Goal: Task Accomplishment & Management: Manage account settings

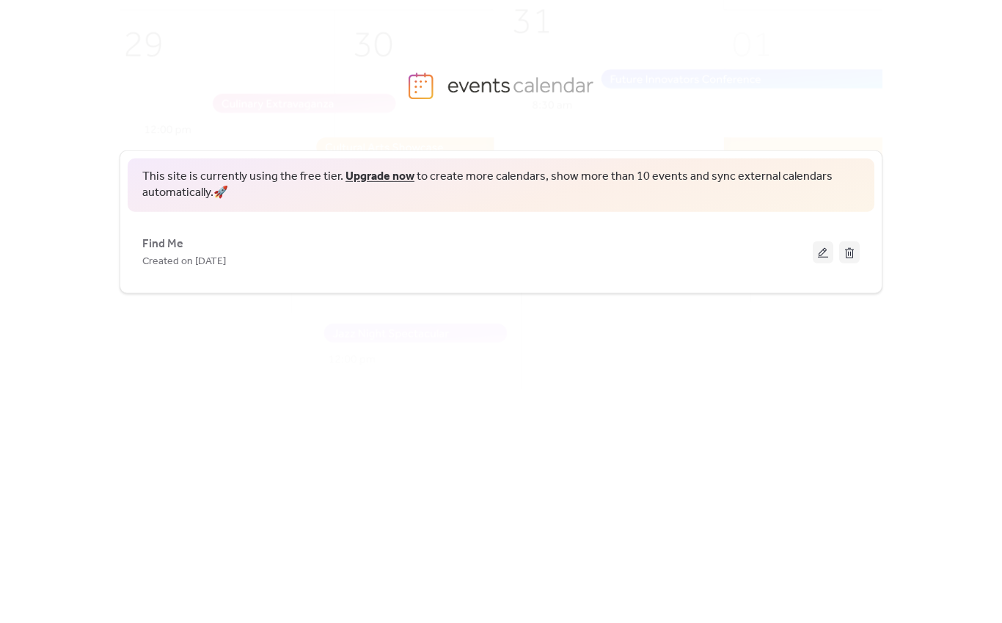
click at [591, 263] on div "Created on [DATE]" at bounding box center [477, 261] width 671 height 18
click at [825, 249] on button at bounding box center [823, 252] width 21 height 22
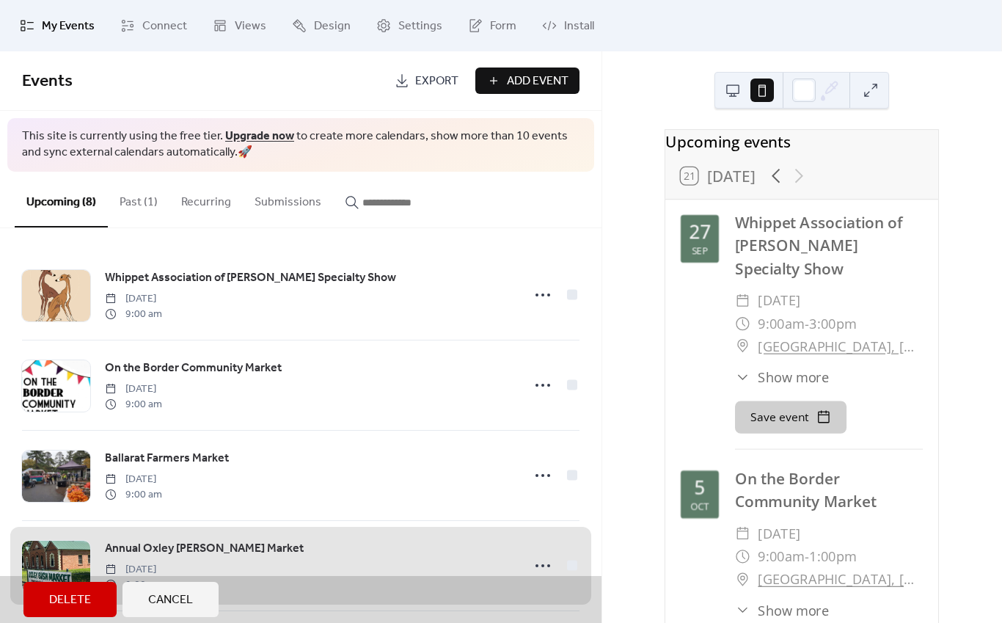
click at [542, 292] on span "Whippet Association of [PERSON_NAME] Specialty Show [DATE] 9:00 am" at bounding box center [301, 295] width 558 height 90
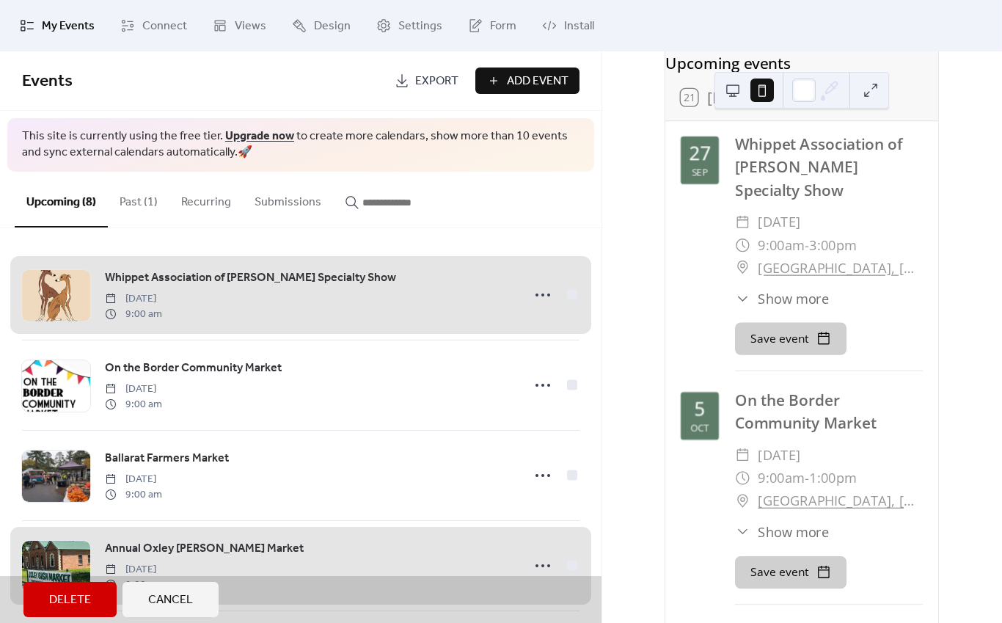
scroll to position [98, 0]
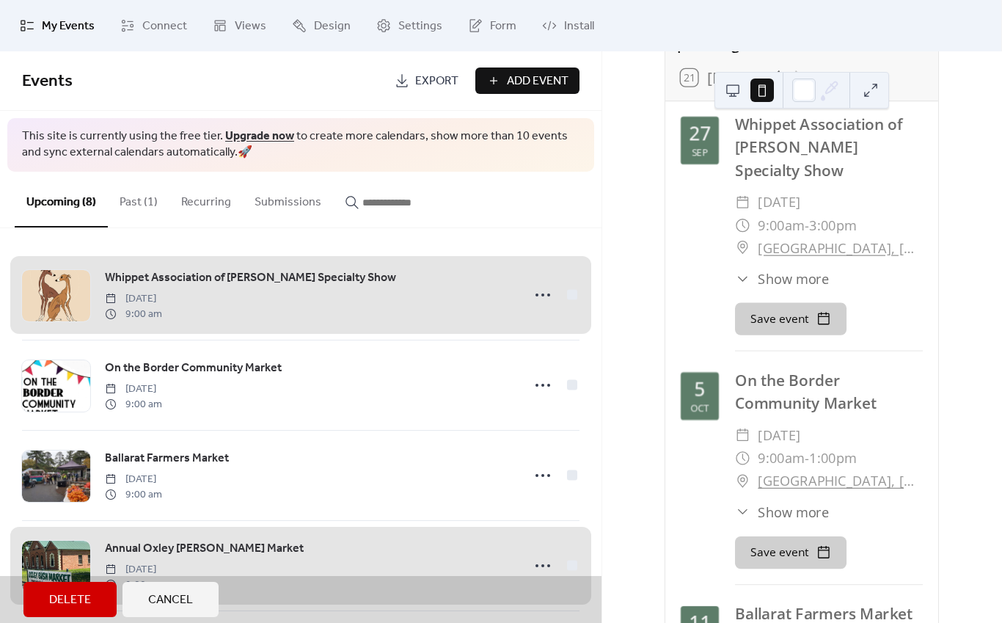
click at [548, 294] on span "Whippet Association of [PERSON_NAME] Specialty Show [DATE] 9:00 am" at bounding box center [301, 295] width 558 height 90
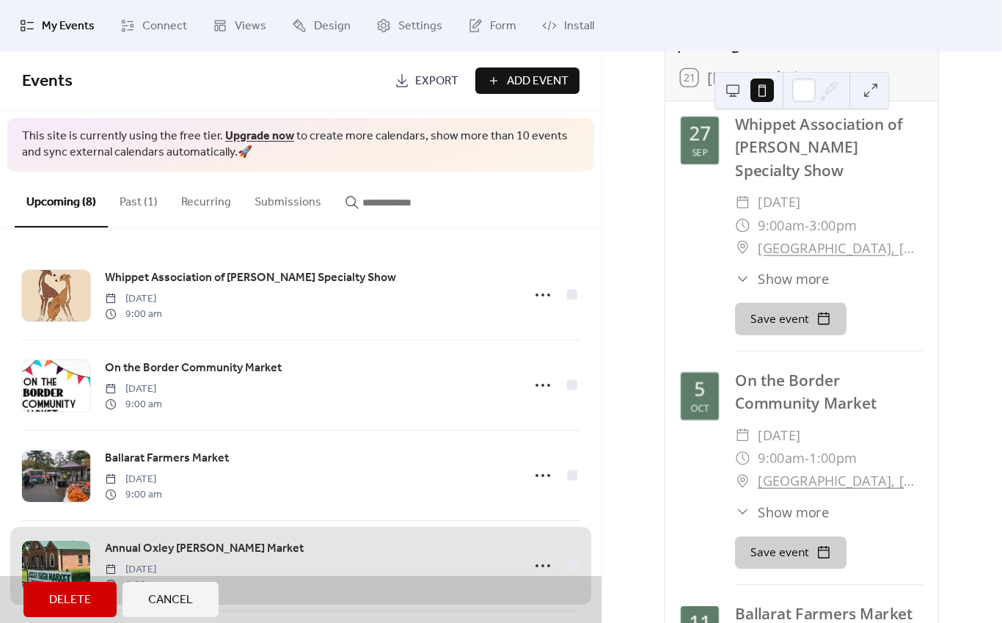
click at [540, 292] on span "Whippet Association of [PERSON_NAME] Specialty Show [DATE] 9:00 am" at bounding box center [301, 295] width 558 height 90
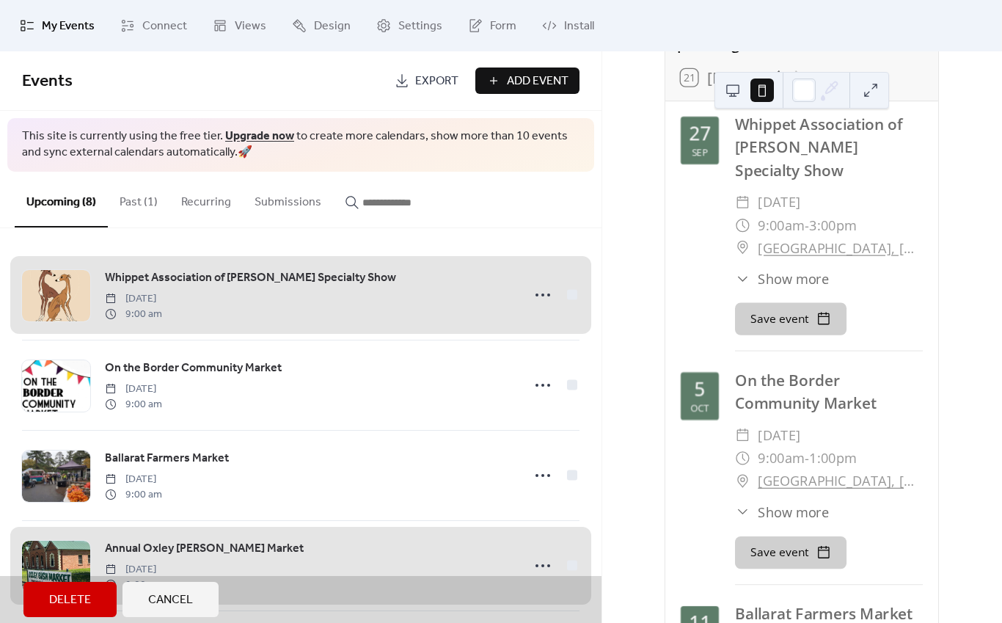
click at [543, 291] on span "Whippet Association of [PERSON_NAME] Specialty Show [DATE] 9:00 am" at bounding box center [301, 295] width 558 height 90
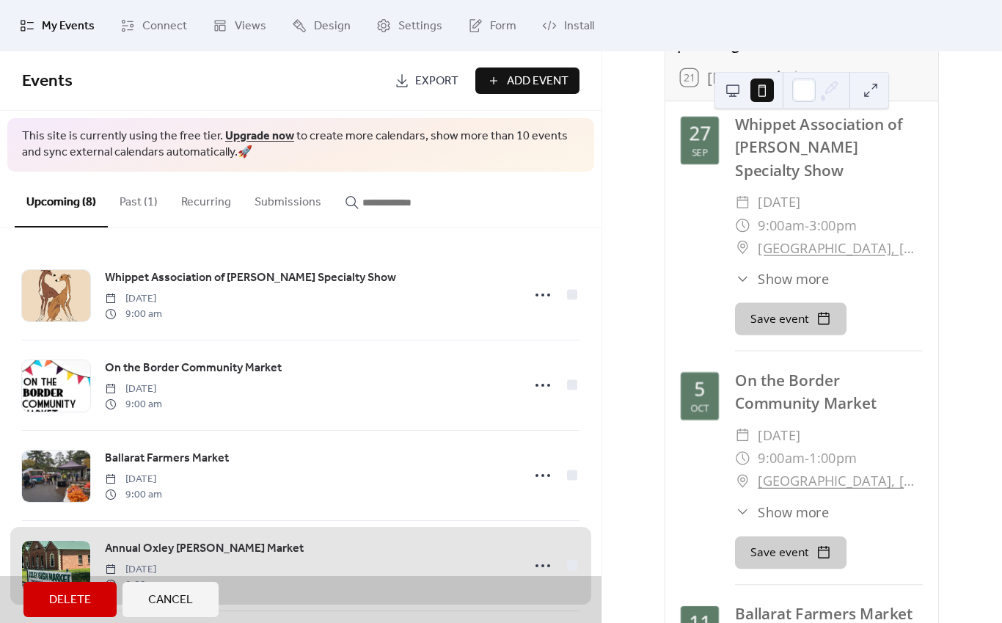
click at [172, 284] on span "Whippet Association of [PERSON_NAME] Specialty Show [DATE] 9:00 am" at bounding box center [301, 295] width 558 height 90
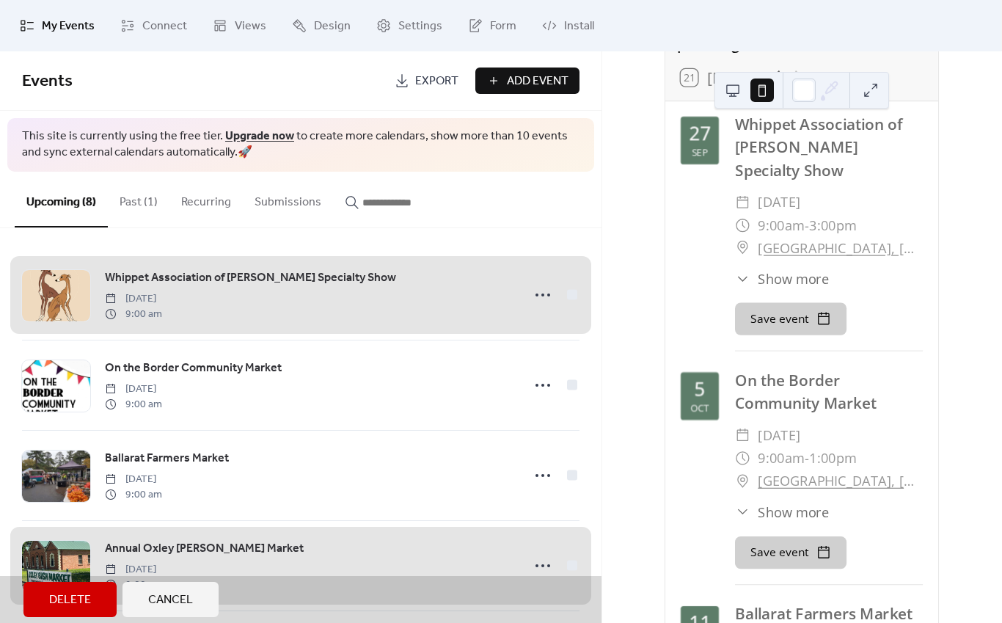
click at [51, 299] on span "Whippet Association of [PERSON_NAME] Specialty Show [DATE] 9:00 am" at bounding box center [301, 295] width 558 height 90
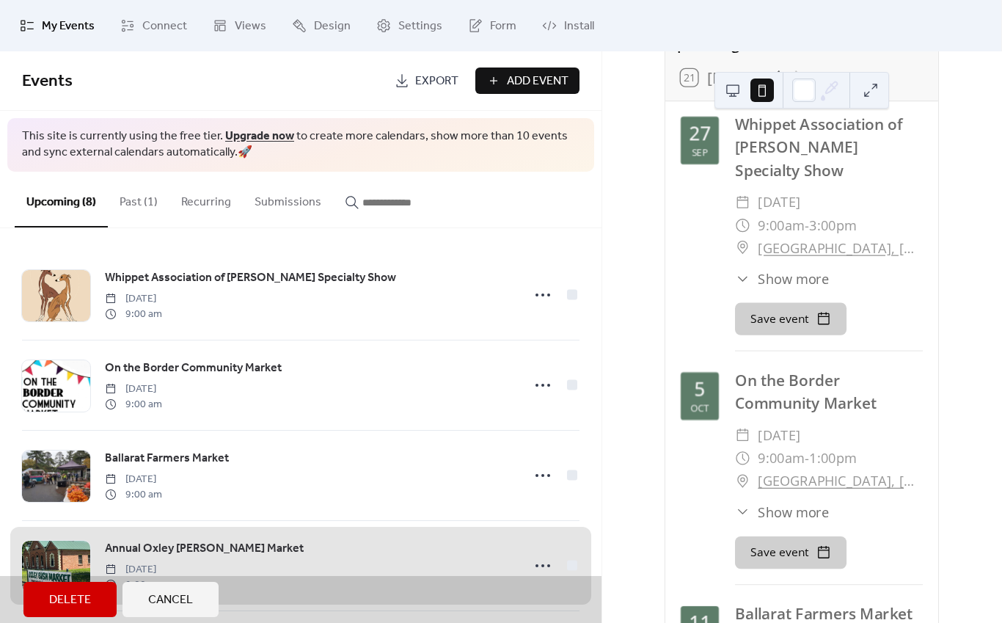
click at [53, 295] on span "Whippet Association of [PERSON_NAME] Specialty Show [DATE] 9:00 am" at bounding box center [301, 295] width 558 height 90
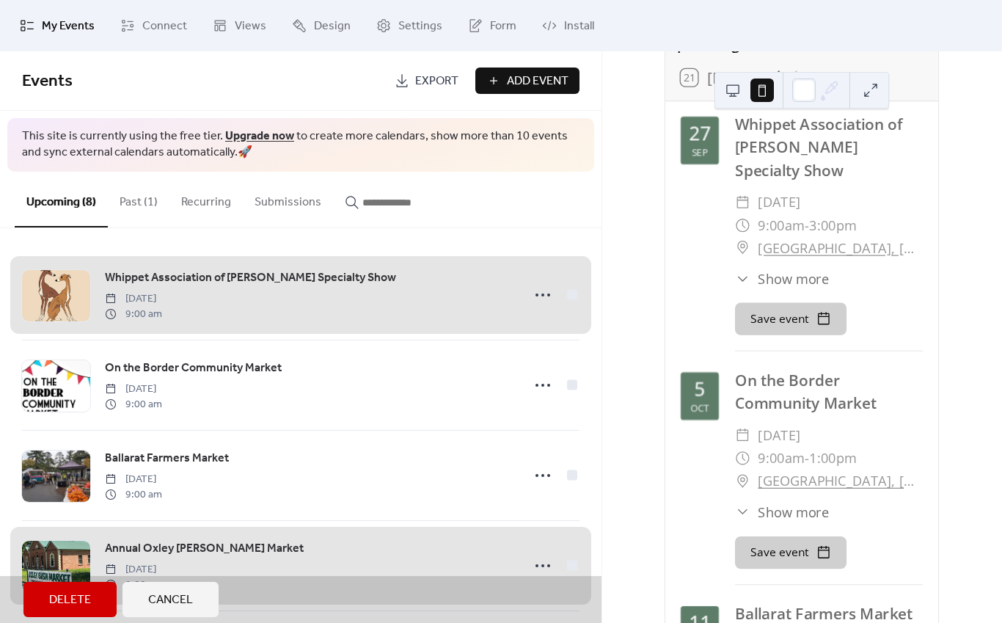
click at [184, 597] on span "Cancel" at bounding box center [170, 600] width 45 height 18
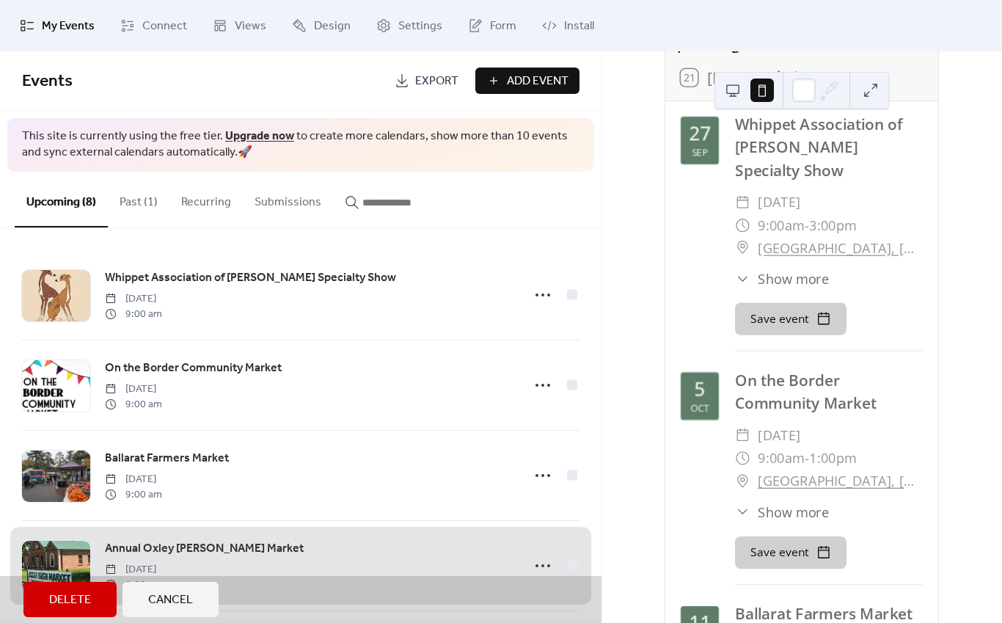
scroll to position [0, 0]
click at [831, 155] on div "Whippet Association of [PERSON_NAME] Specialty Show" at bounding box center [829, 147] width 188 height 69
click at [542, 296] on span "Whippet Association of [PERSON_NAME] Specialty Show [DATE] 9:00 am" at bounding box center [301, 295] width 558 height 90
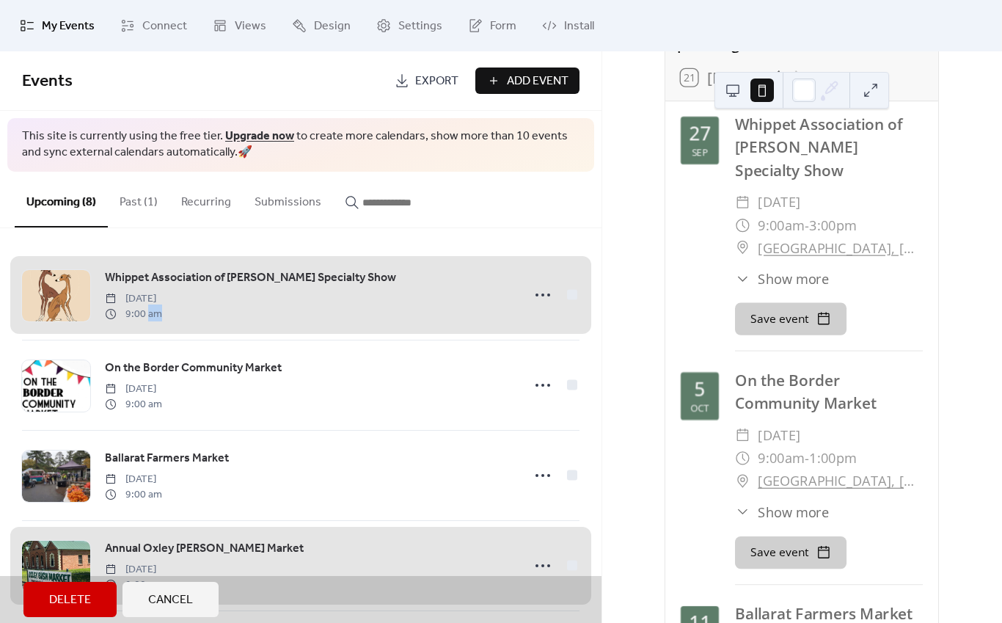
click at [436, 301] on span "Whippet Association of [PERSON_NAME] Specialty Show [DATE] 9:00 am" at bounding box center [301, 295] width 558 height 90
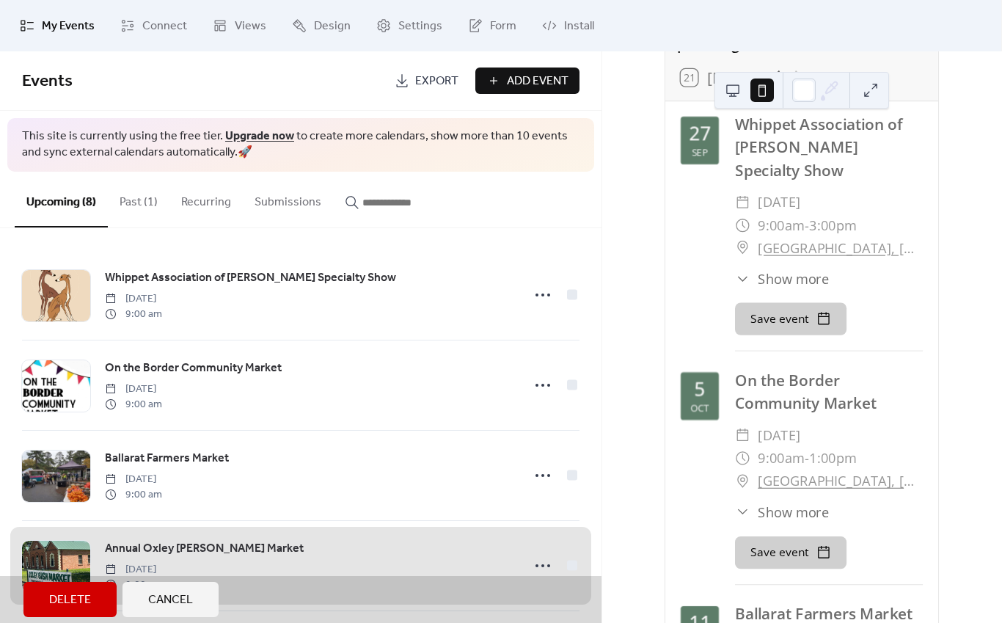
click at [408, 303] on span "Whippet Association of [PERSON_NAME] Specialty Show [DATE] 9:00 am" at bounding box center [301, 295] width 558 height 90
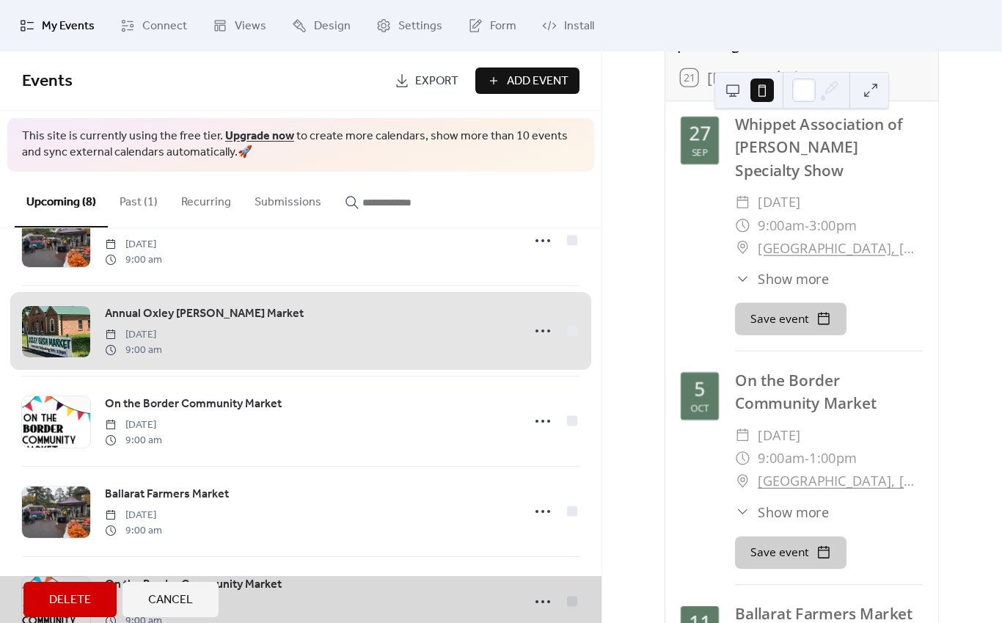
scroll to position [238, 0]
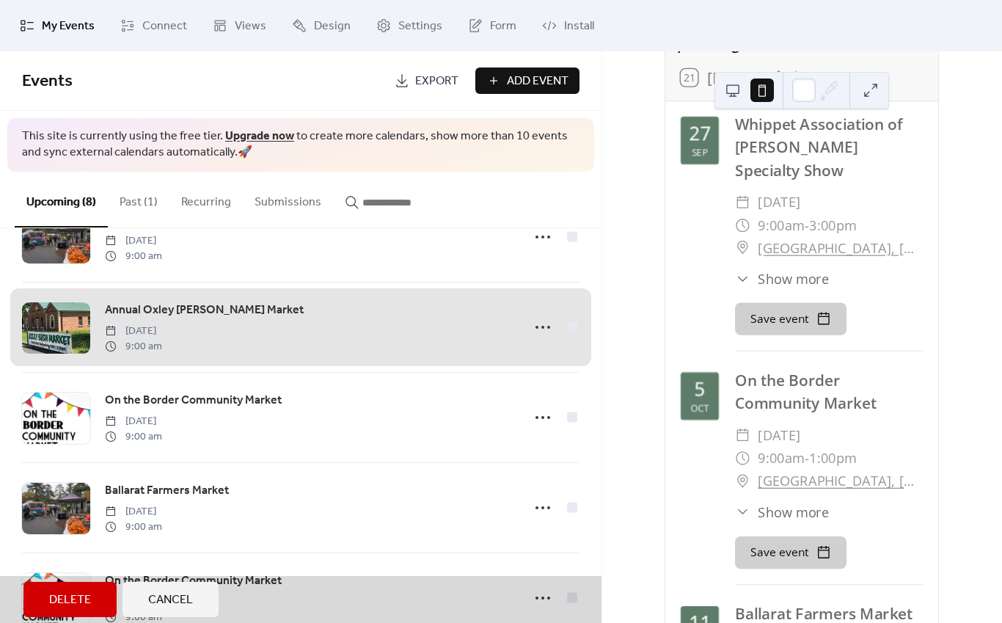
click at [167, 595] on span "Cancel" at bounding box center [170, 600] width 45 height 18
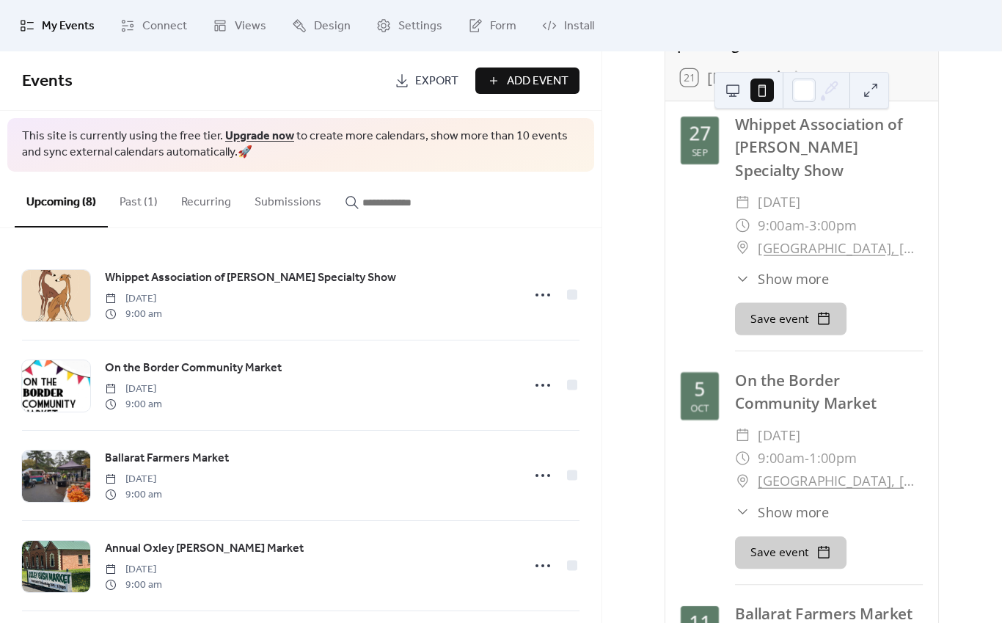
scroll to position [0, 0]
click at [131, 283] on span "Whippet Association of [PERSON_NAME] Specialty Show" at bounding box center [250, 278] width 291 height 18
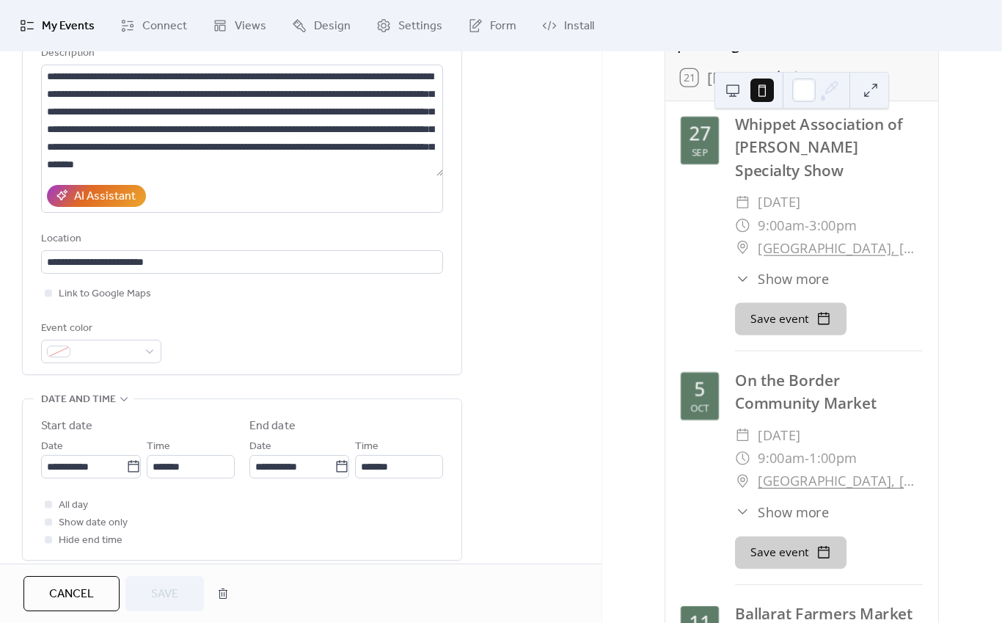
scroll to position [160, 0]
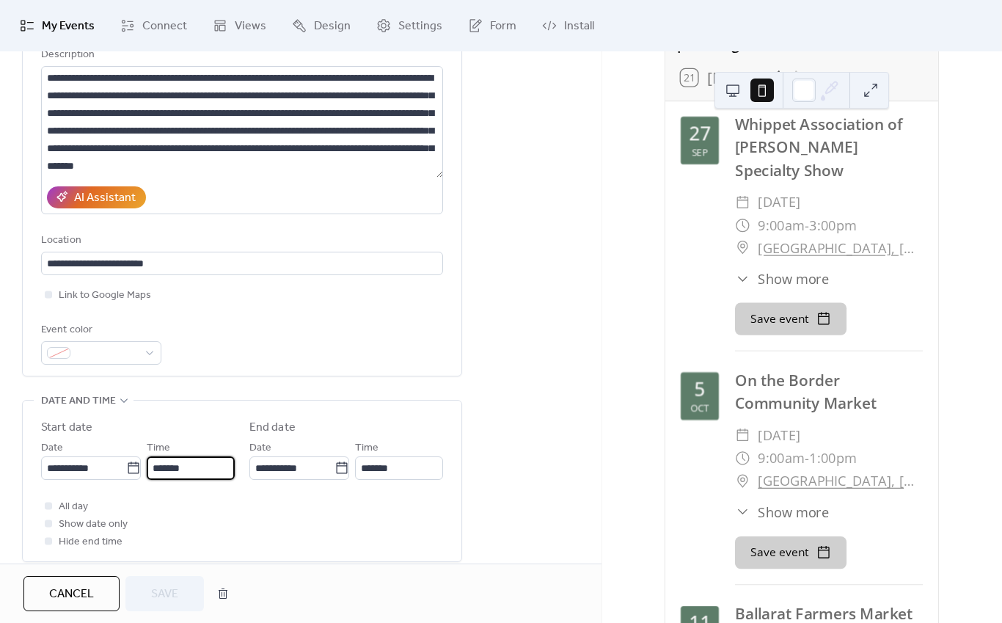
click at [163, 475] on input "*******" at bounding box center [191, 467] width 88 height 23
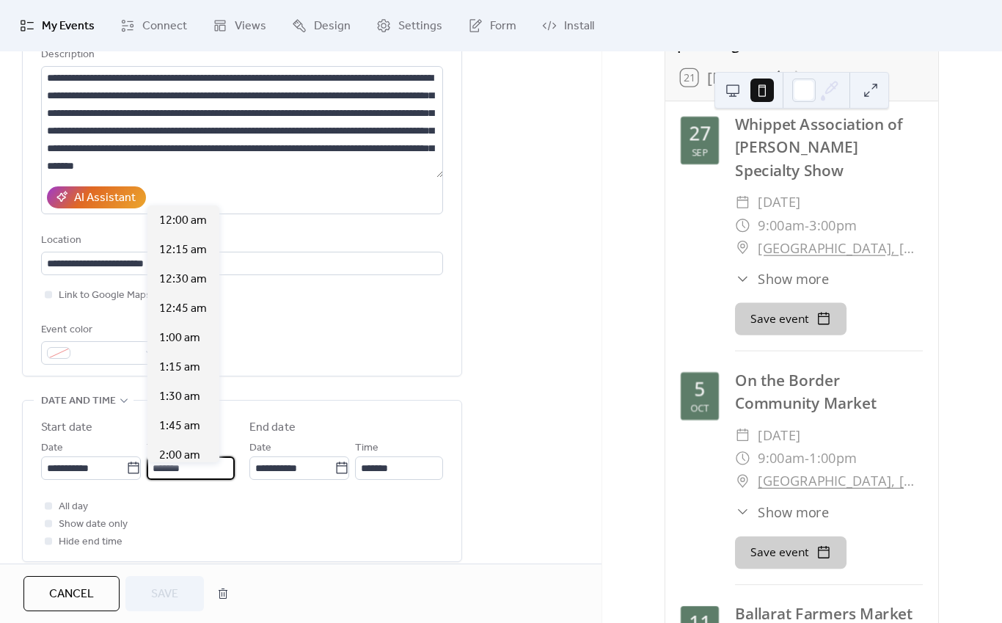
scroll to position [1057, 0]
click at [180, 338] on span "10:00 am" at bounding box center [183, 338] width 48 height 18
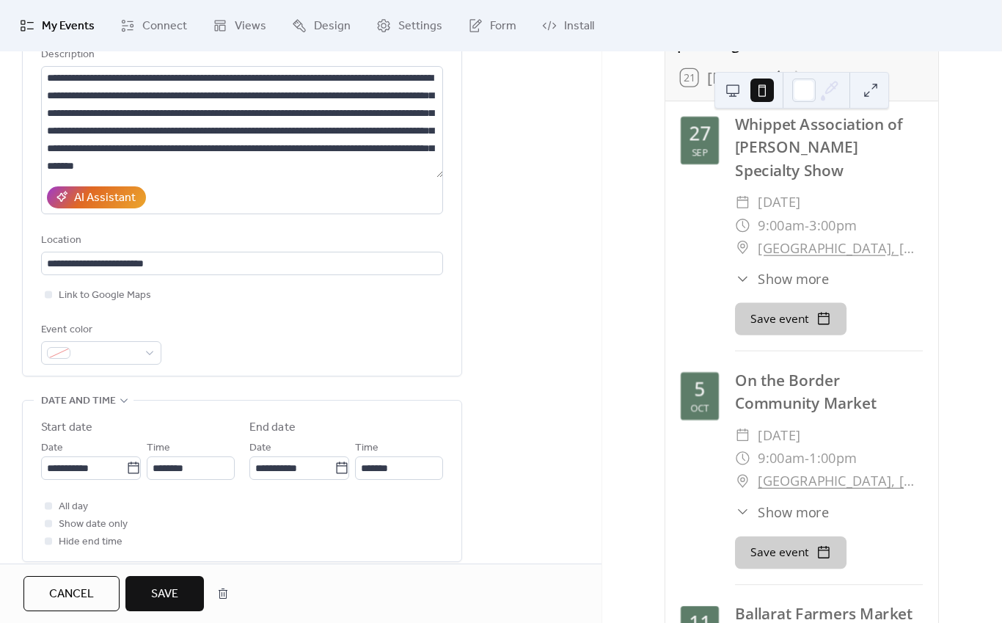
type input "********"
click at [385, 477] on input "*******" at bounding box center [399, 467] width 88 height 23
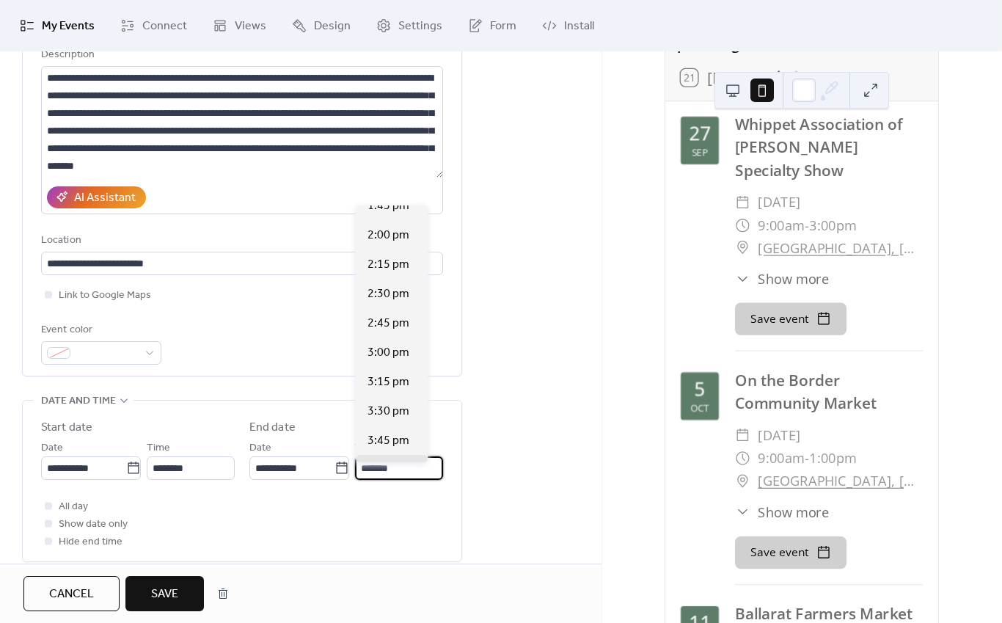
scroll to position [423, 0]
click at [395, 351] on span "3:00 pm" at bounding box center [389, 355] width 42 height 18
type input "*******"
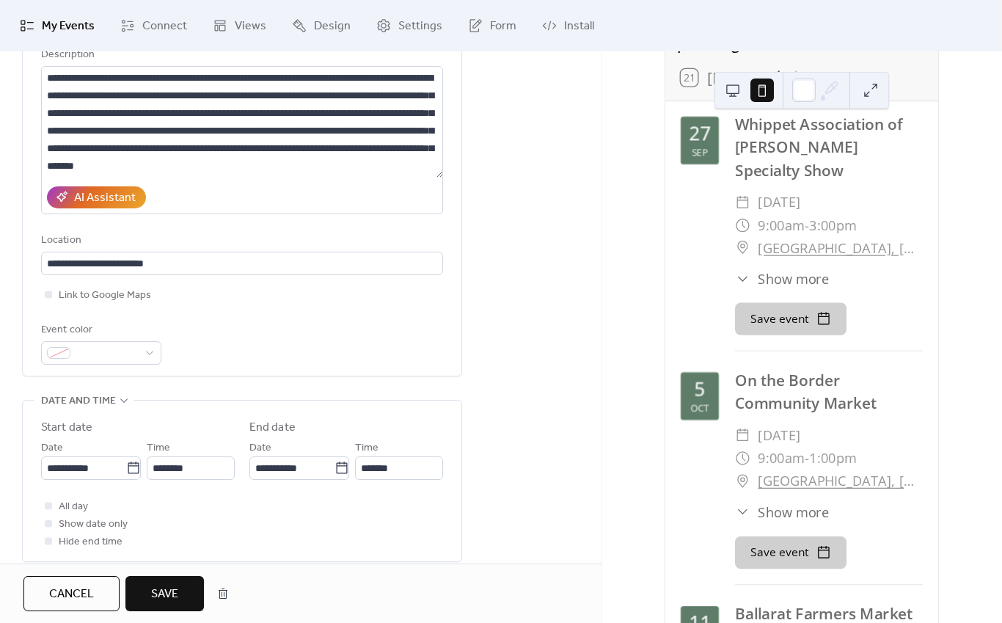
click at [169, 597] on span "Save" at bounding box center [164, 595] width 27 height 18
